Goal: Find specific page/section: Find specific page/section

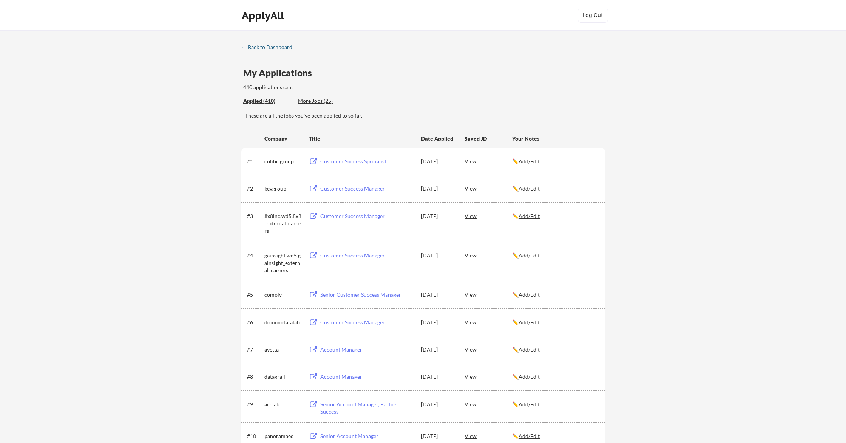
click at [275, 49] on div "← Back to Dashboard" at bounding box center [269, 47] width 57 height 5
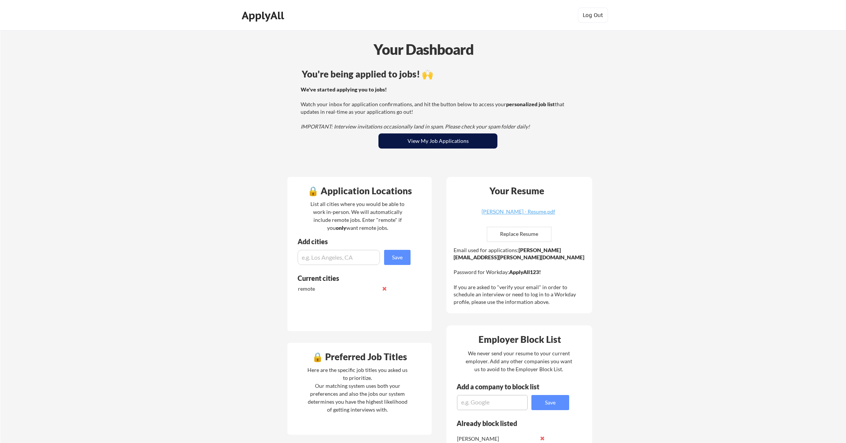
click at [418, 140] on button "View My Job Applications" at bounding box center [437, 140] width 119 height 15
